Goal: Transaction & Acquisition: Purchase product/service

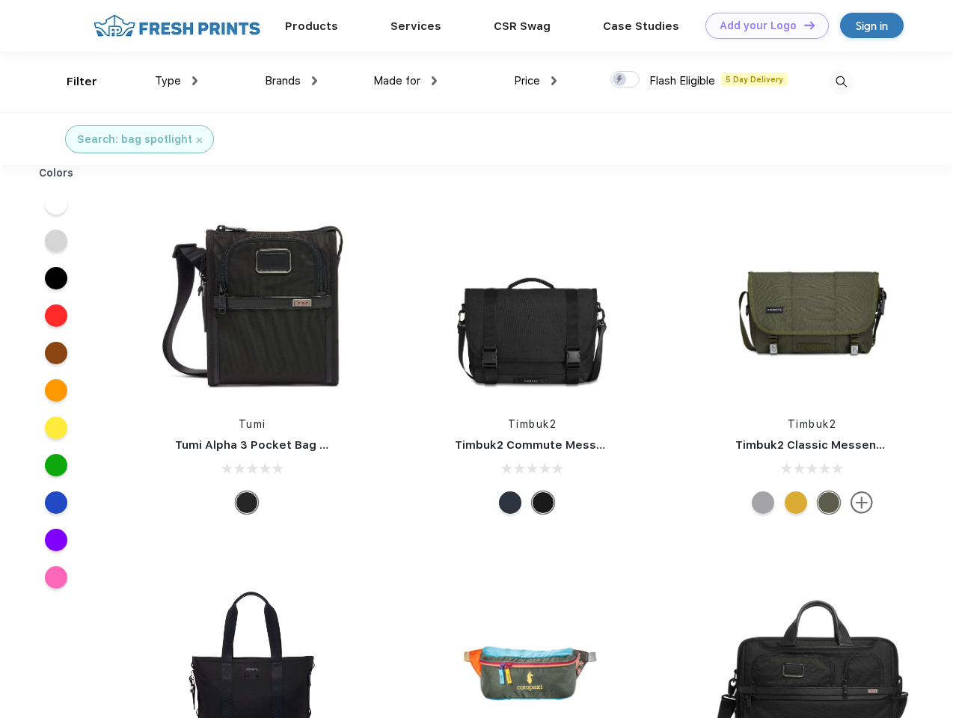
scroll to position [1, 0]
click at [761, 25] on link "Add your Logo Design Tool" at bounding box center [766, 26] width 123 height 26
click at [0, 0] on div "Design Tool" at bounding box center [0, 0] width 0 height 0
click at [802, 25] on link "Add your Logo Design Tool" at bounding box center [766, 26] width 123 height 26
click at [72, 82] on div "Filter" at bounding box center [82, 81] width 31 height 17
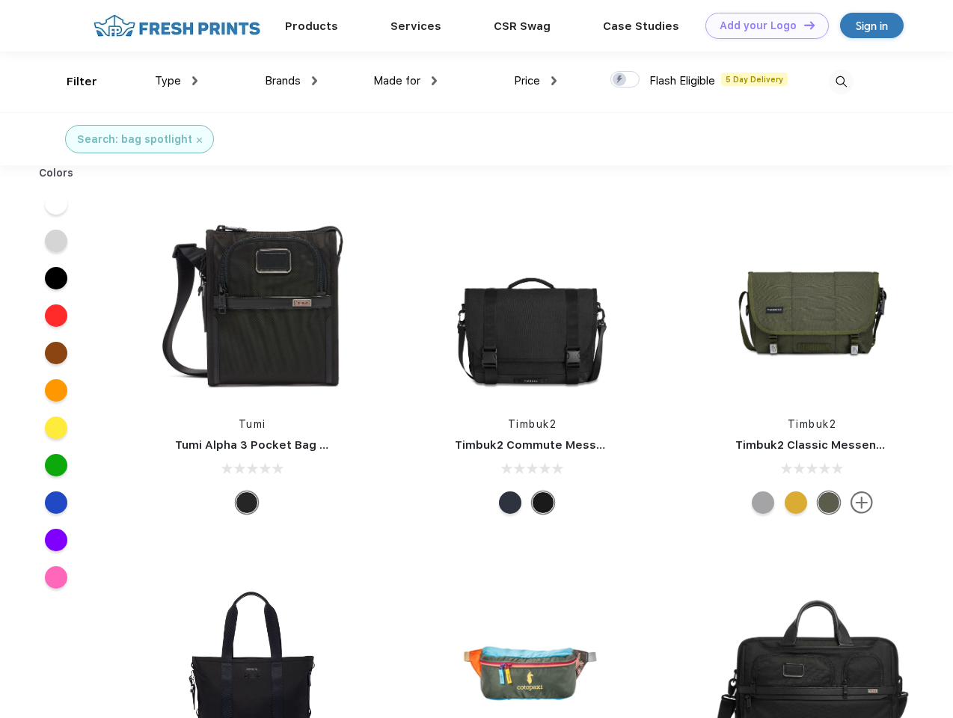
click at [176, 81] on span "Type" at bounding box center [168, 80] width 26 height 13
click at [291, 81] on span "Brands" at bounding box center [283, 80] width 36 height 13
click at [405, 81] on span "Made for" at bounding box center [396, 80] width 47 height 13
click at [535, 81] on span "Price" at bounding box center [527, 80] width 26 height 13
click at [625, 80] on div at bounding box center [624, 79] width 29 height 16
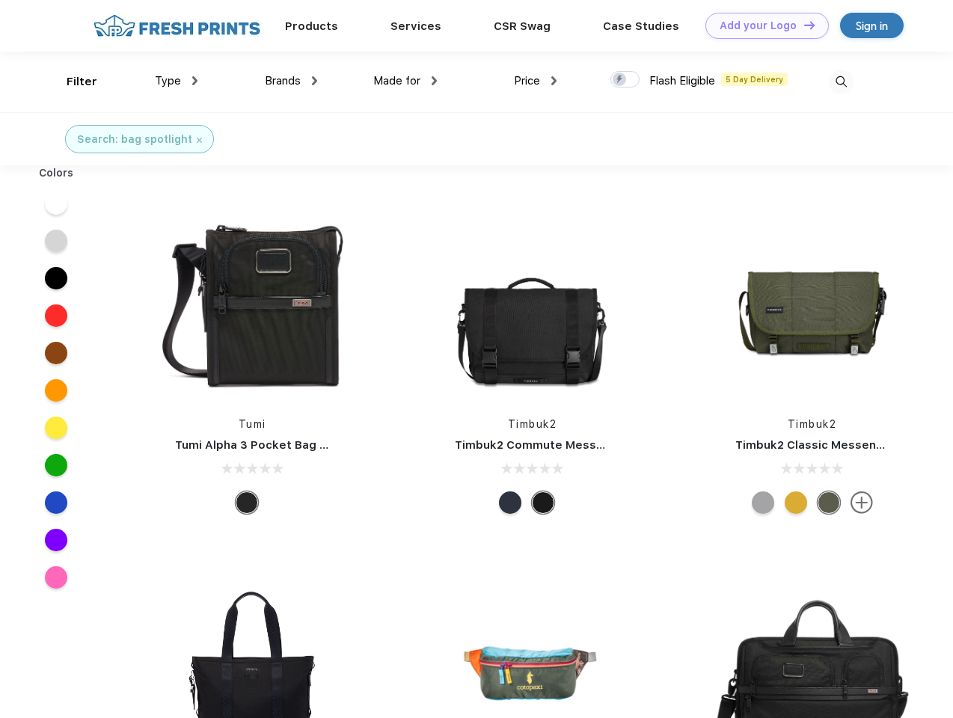
click at [620, 80] on input "checkbox" at bounding box center [615, 75] width 10 height 10
click at [840, 82] on img at bounding box center [840, 82] width 25 height 25
